Goal: Task Accomplishment & Management: Complete application form

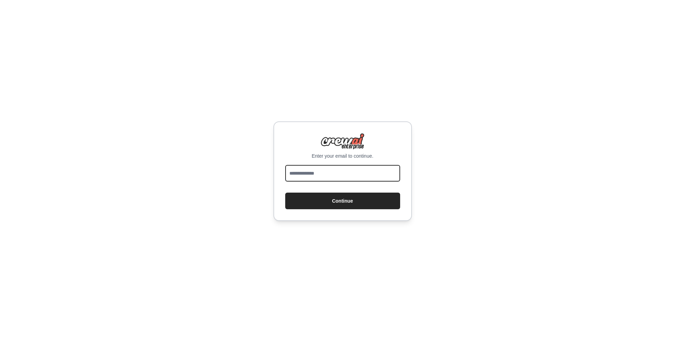
click at [347, 175] on input "email" at bounding box center [342, 173] width 115 height 17
type input "**********"
click at [285, 193] on button "Continue" at bounding box center [342, 201] width 115 height 17
